Goal: Browse casually

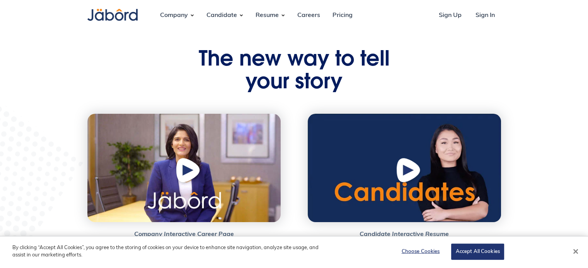
click at [576, 254] on button "Close" at bounding box center [575, 251] width 17 height 17
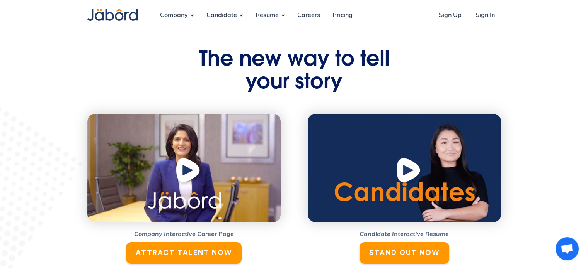
click at [405, 169] on img "open lightbox" at bounding box center [408, 172] width 29 height 30
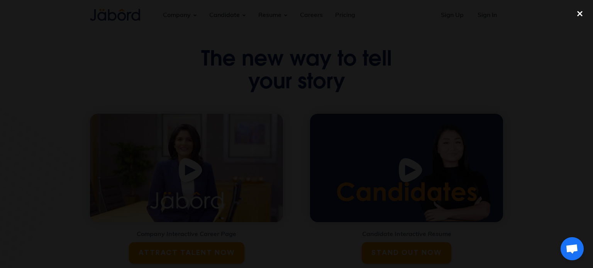
click at [578, 12] on div "close lightbox" at bounding box center [580, 13] width 26 height 17
